Goal: Information Seeking & Learning: Learn about a topic

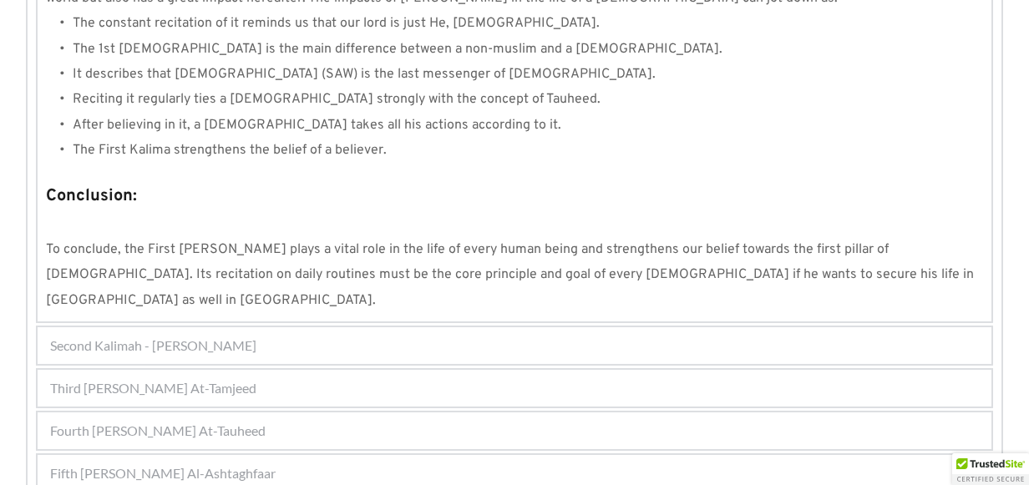
scroll to position [1662, 0]
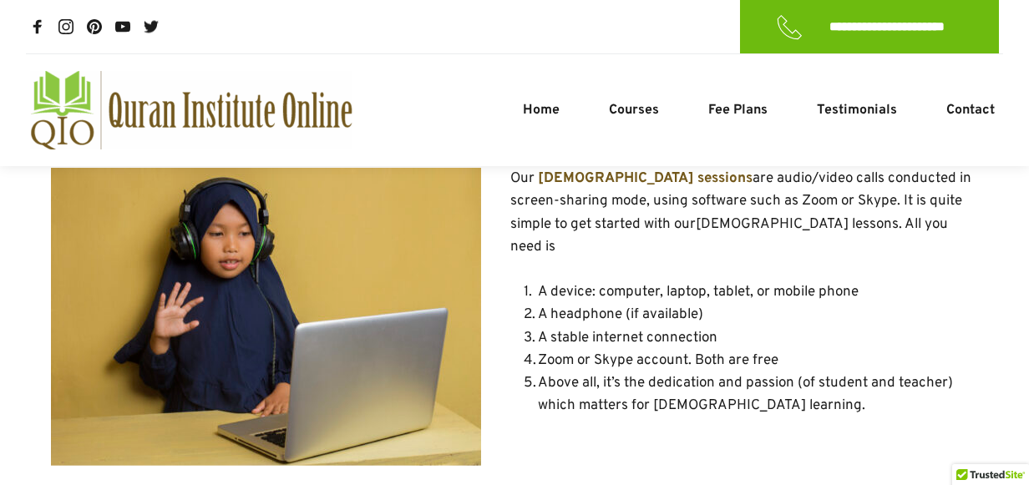
scroll to position [4641, 0]
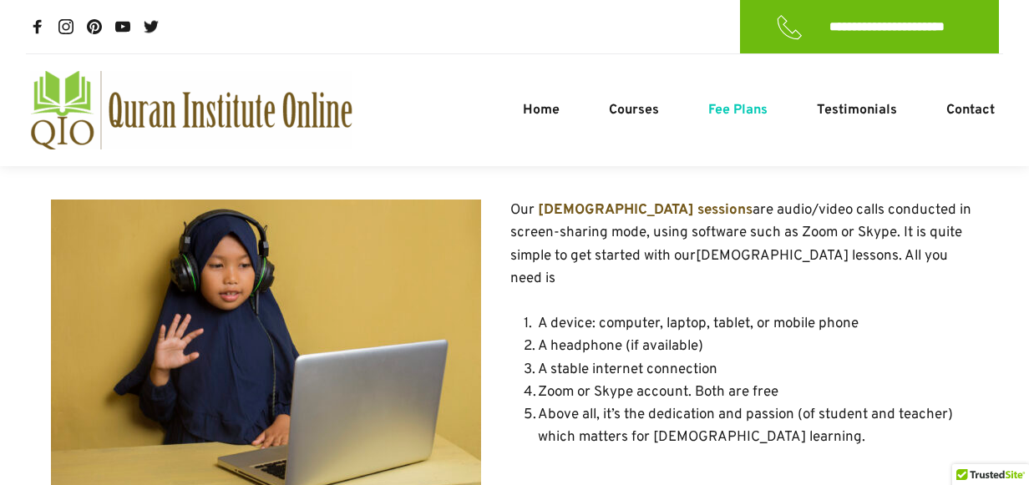
drag, startPoint x: 688, startPoint y: 114, endPoint x: 711, endPoint y: 103, distance: 25.4
click at [702, 106] on ul "Home Courses Noorani Qaida Course [DEMOGRAPHIC_DATA] Reading Course [DEMOGRAPHI…" at bounding box center [758, 110] width 521 height 20
drag, startPoint x: 732, startPoint y: 93, endPoint x: 731, endPoint y: 103, distance: 10.1
click at [732, 93] on div at bounding box center [747, 110] width 504 height 78
click at [731, 106] on span "Fee Plans" at bounding box center [737, 110] width 59 height 20
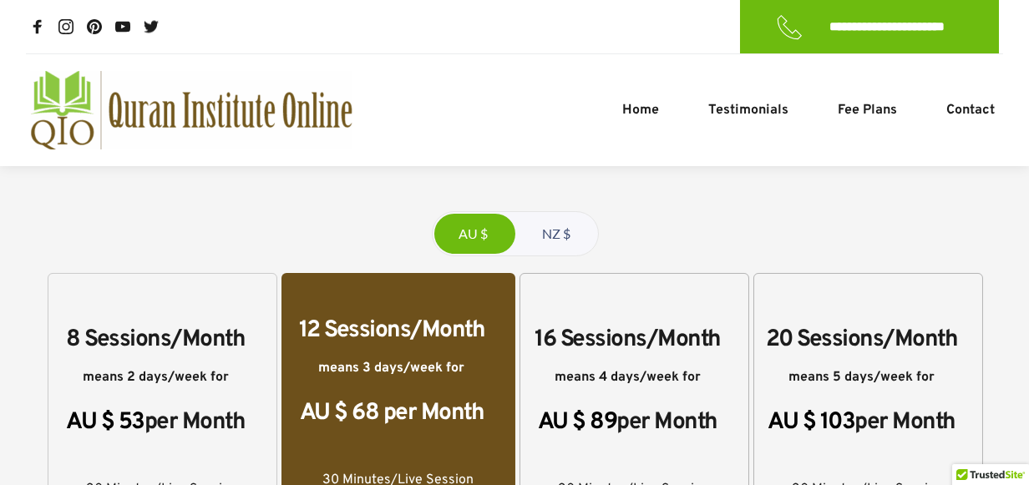
scroll to position [585, 0]
